Goal: Information Seeking & Learning: Learn about a topic

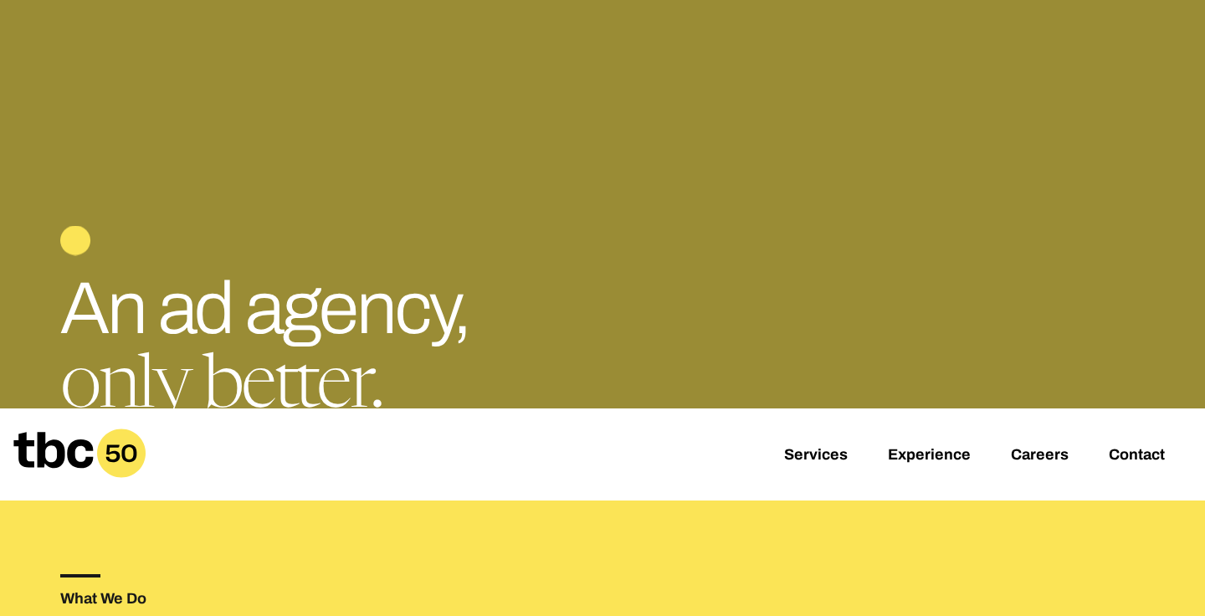
scroll to position [144, 0]
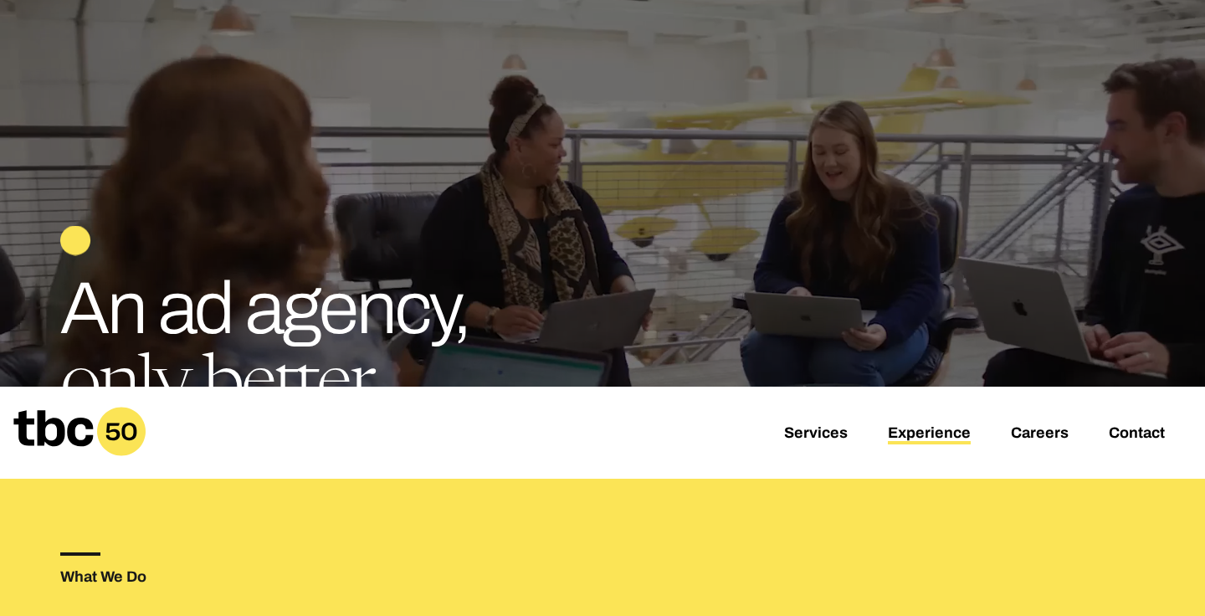
click at [927, 437] on link "Experience" at bounding box center [929, 434] width 83 height 20
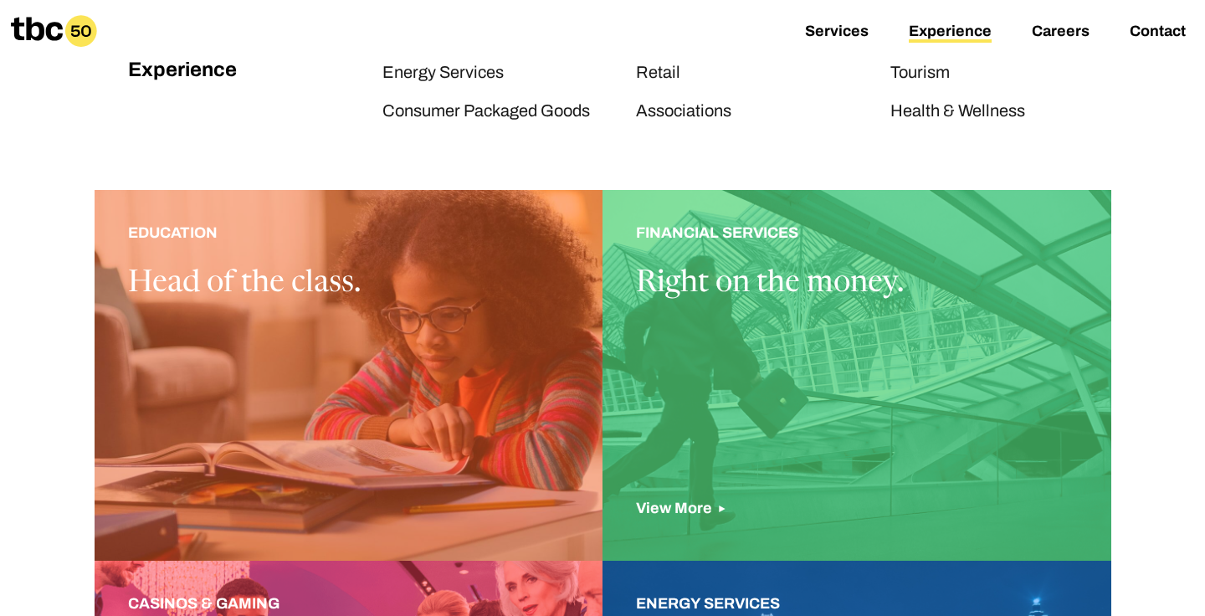
scroll to position [322, 0]
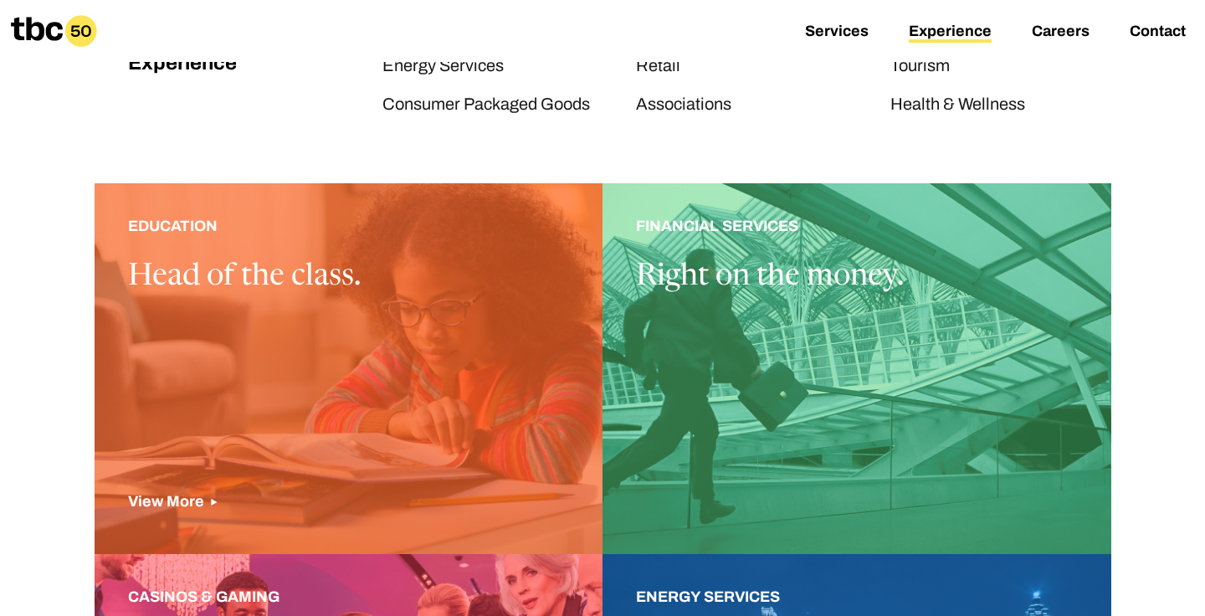
click at [335, 356] on div at bounding box center [349, 368] width 509 height 371
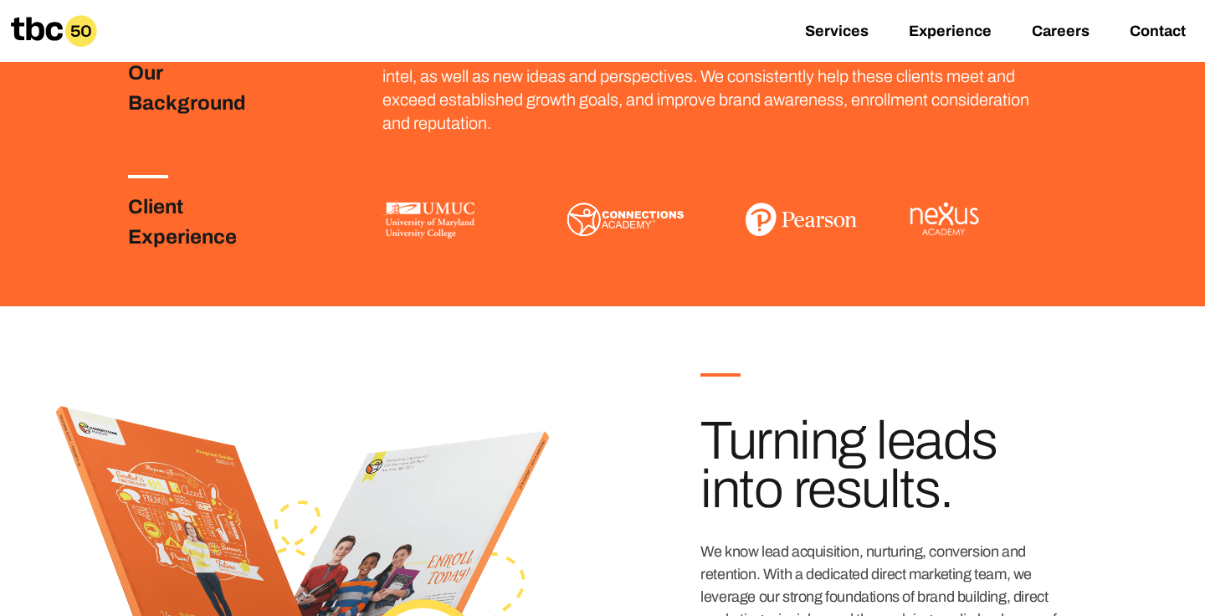
scroll to position [473, 0]
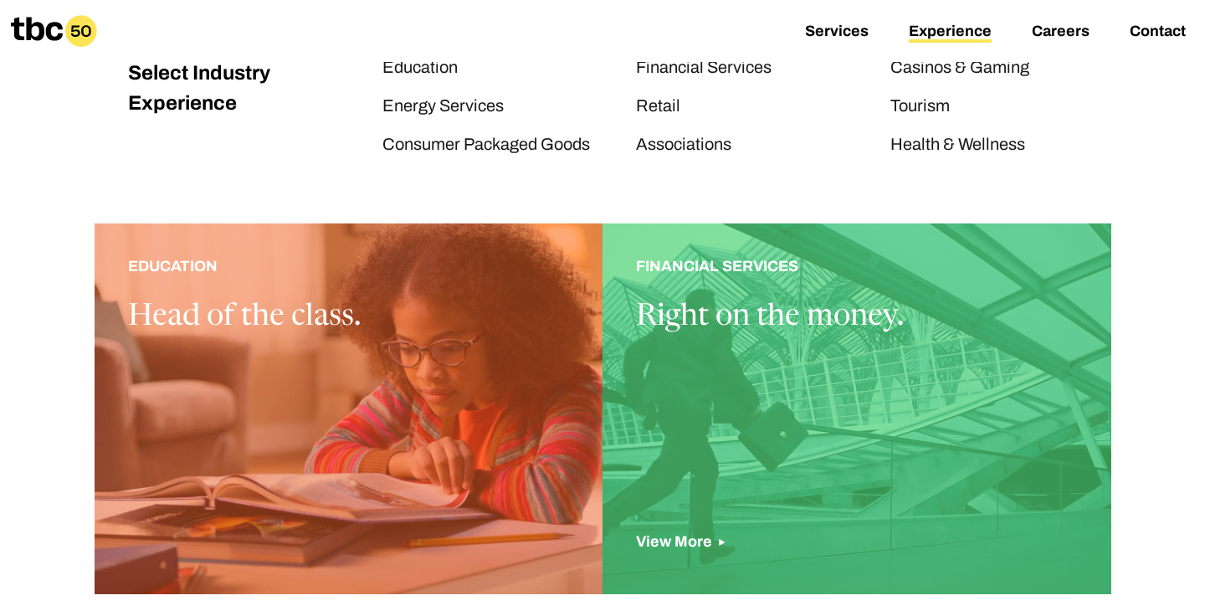
scroll to position [305, 0]
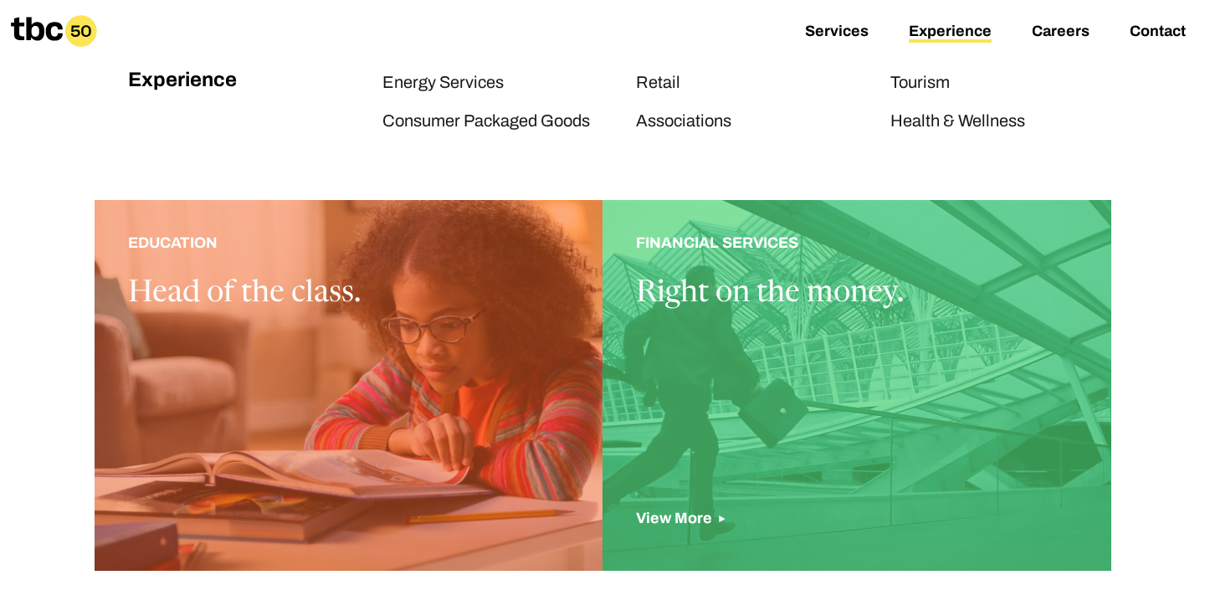
click at [796, 400] on div at bounding box center [856, 385] width 509 height 371
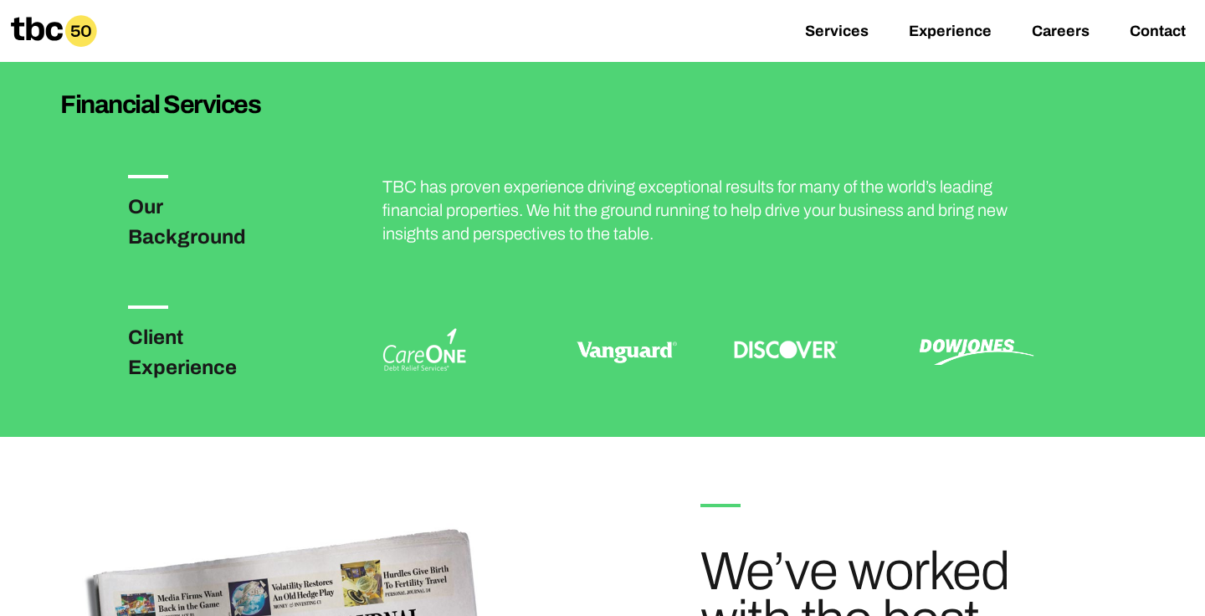
scroll to position [331, 0]
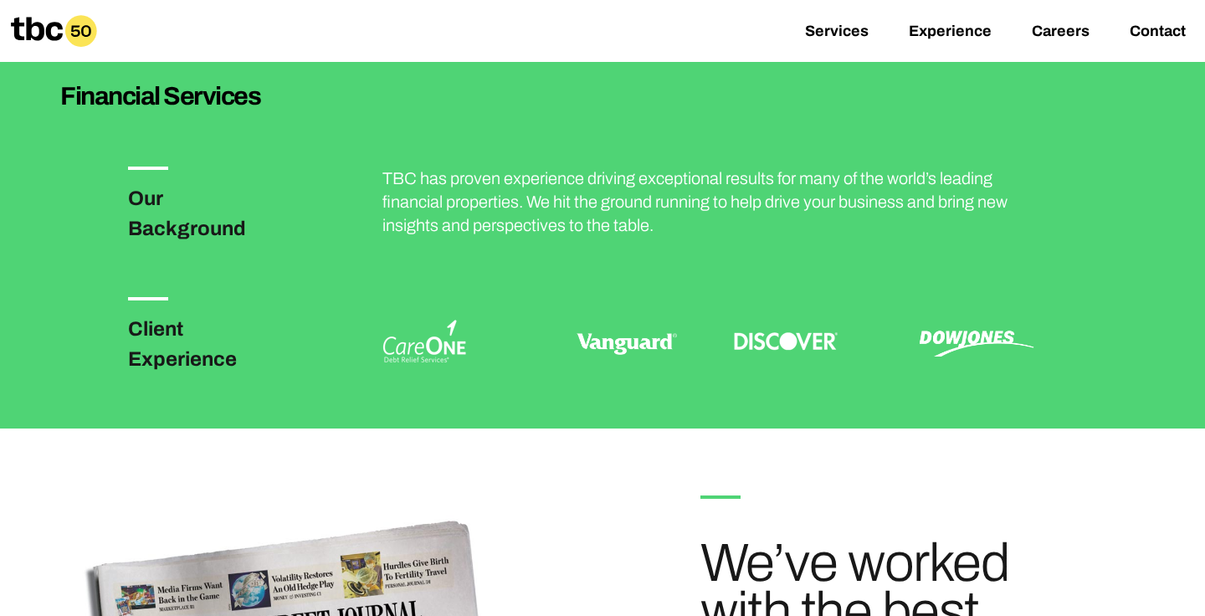
click at [143, 346] on h3 "Client Experience" at bounding box center [208, 344] width 161 height 60
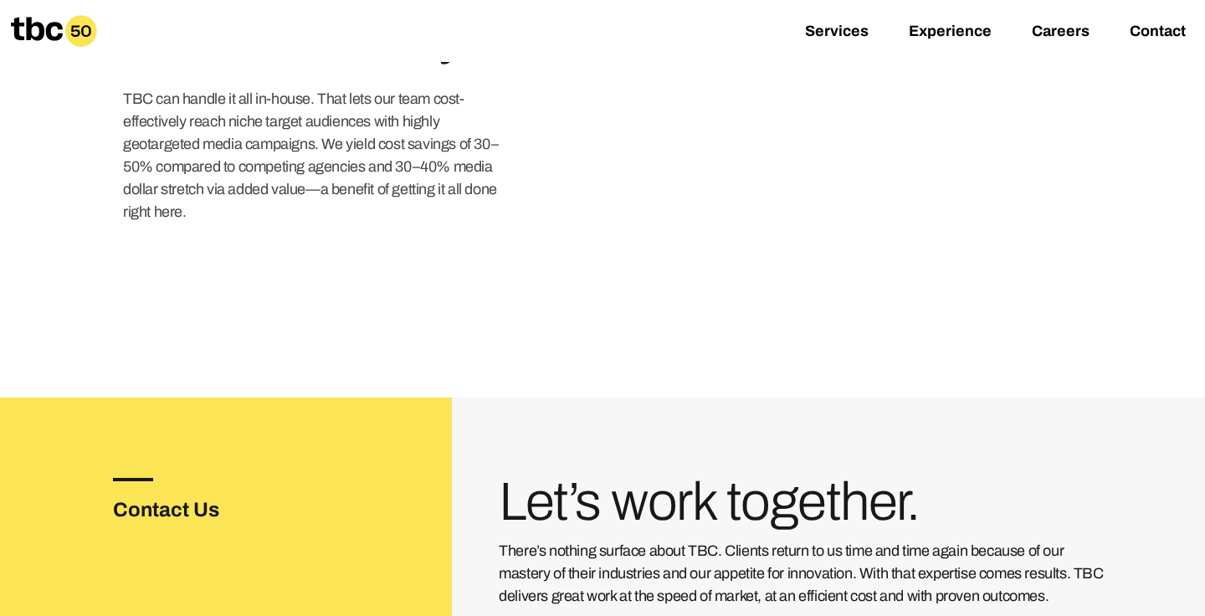
scroll to position [2464, 0]
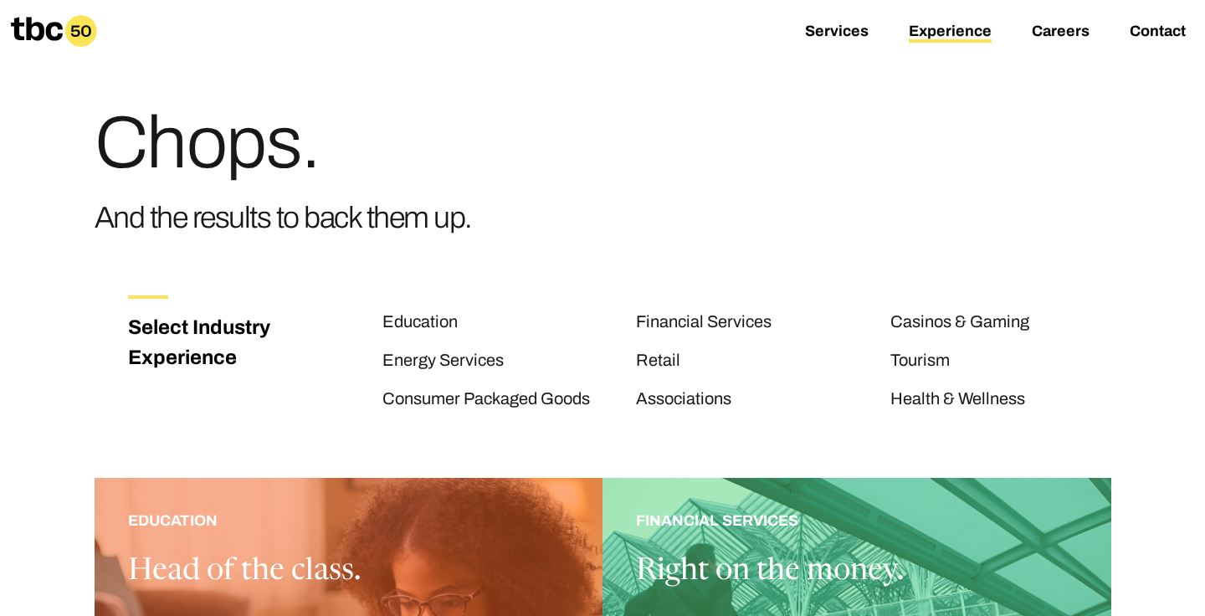
scroll to position [30, 0]
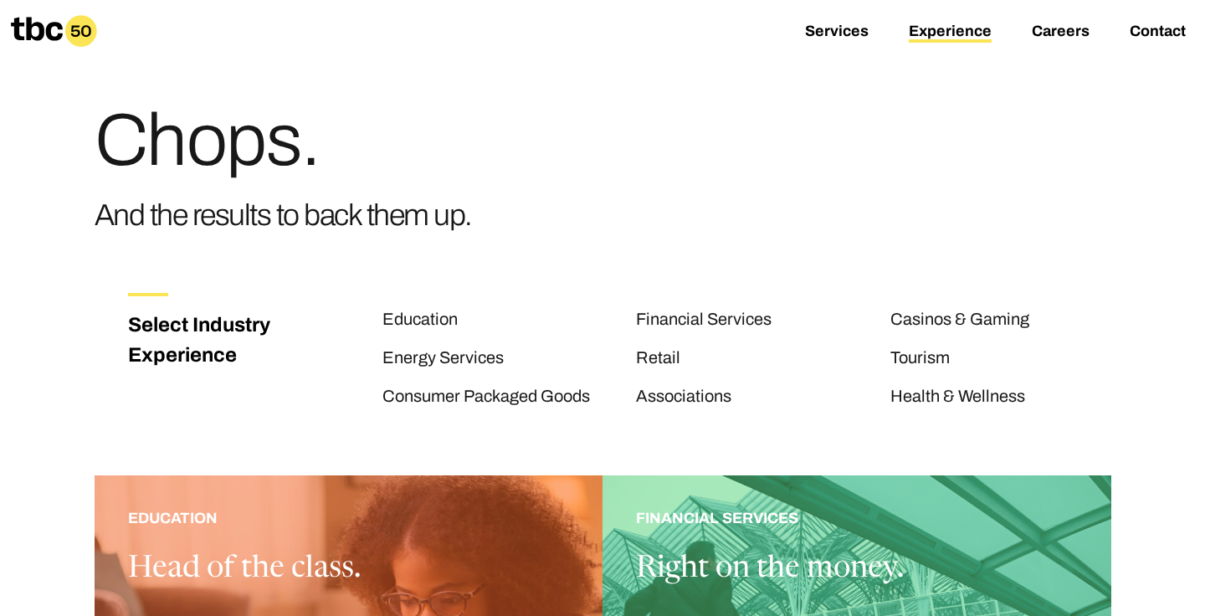
click at [946, 384] on li "Health & Wellness" at bounding box center [1017, 395] width 254 height 25
click at [946, 387] on link "Health & Wellness" at bounding box center [957, 397] width 135 height 22
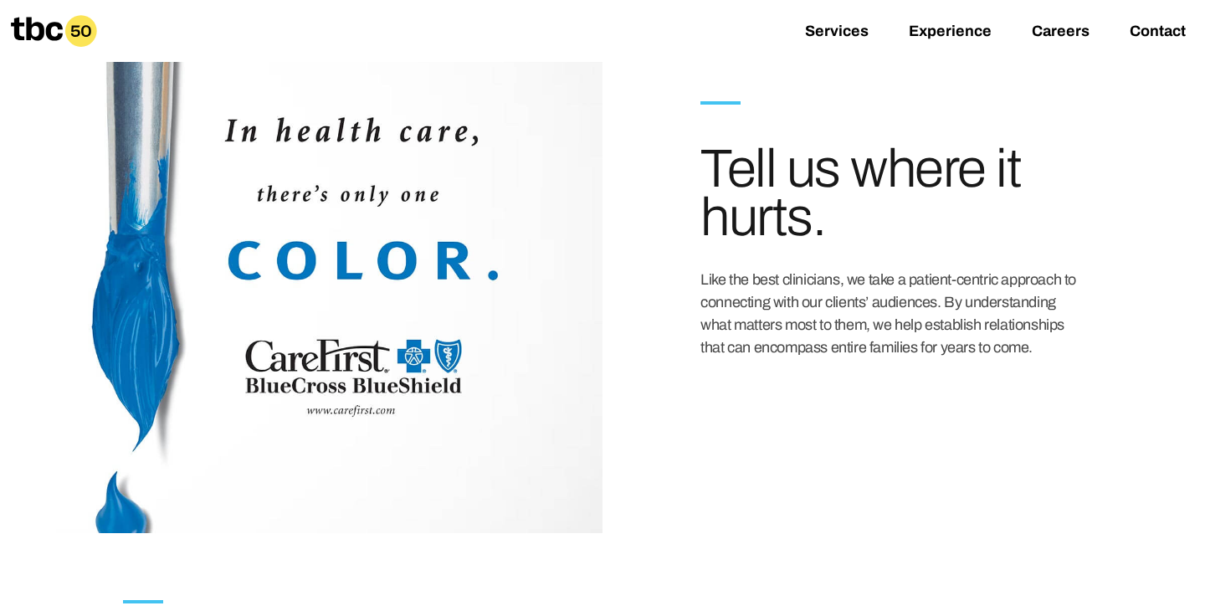
scroll to position [752, 0]
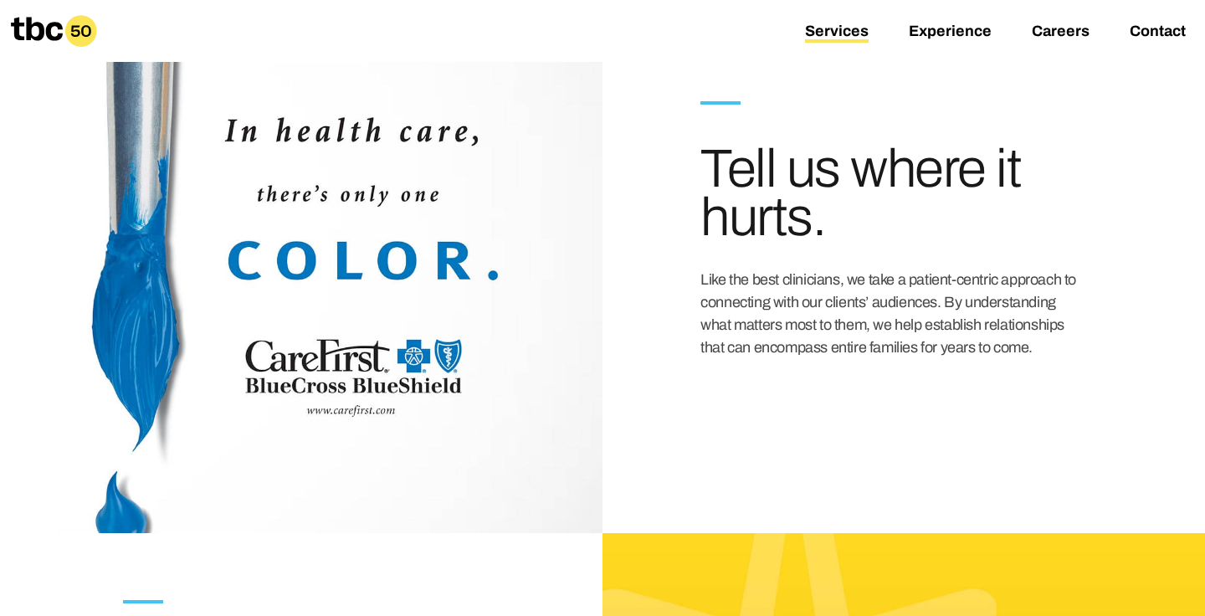
click at [829, 36] on link "Services" at bounding box center [837, 33] width 64 height 20
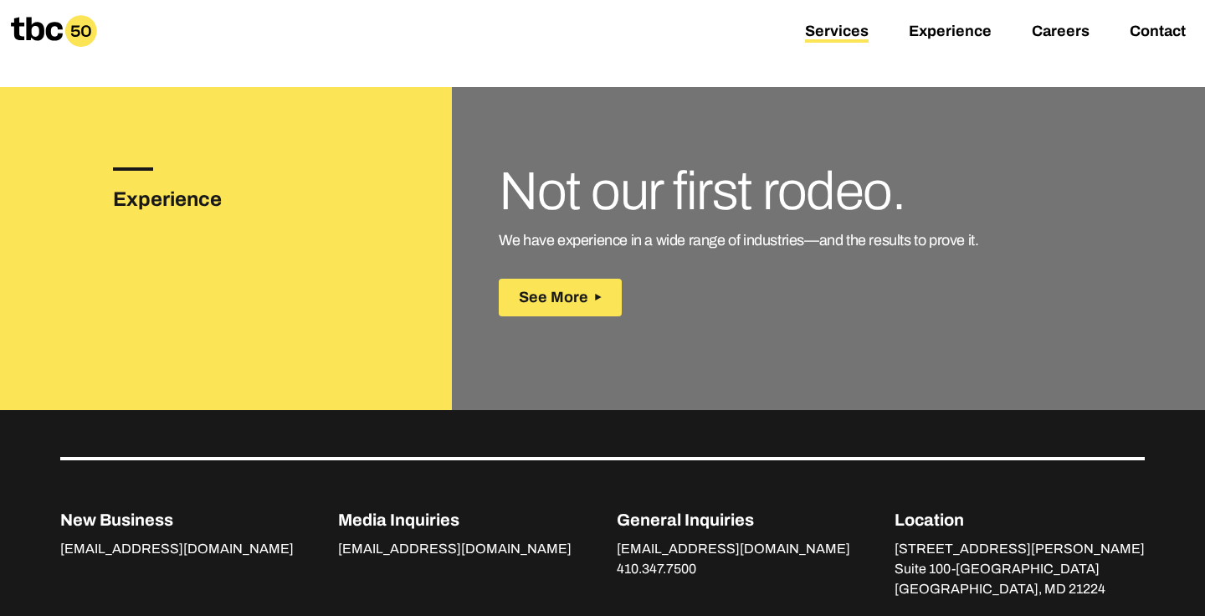
scroll to position [2507, 0]
